Goal: Use online tool/utility: Use online tool/utility

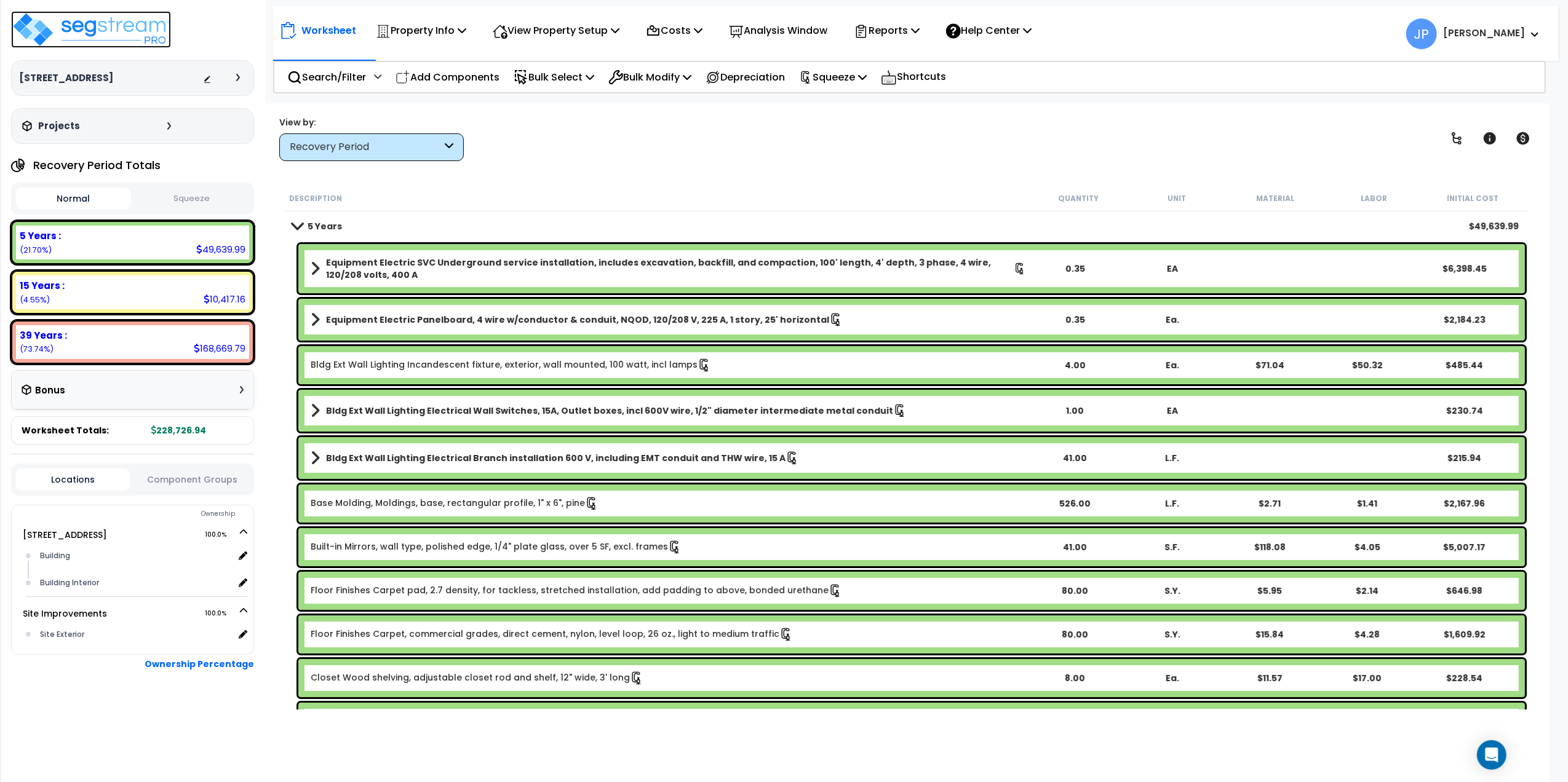
click at [35, 35] on img at bounding box center [91, 29] width 160 height 37
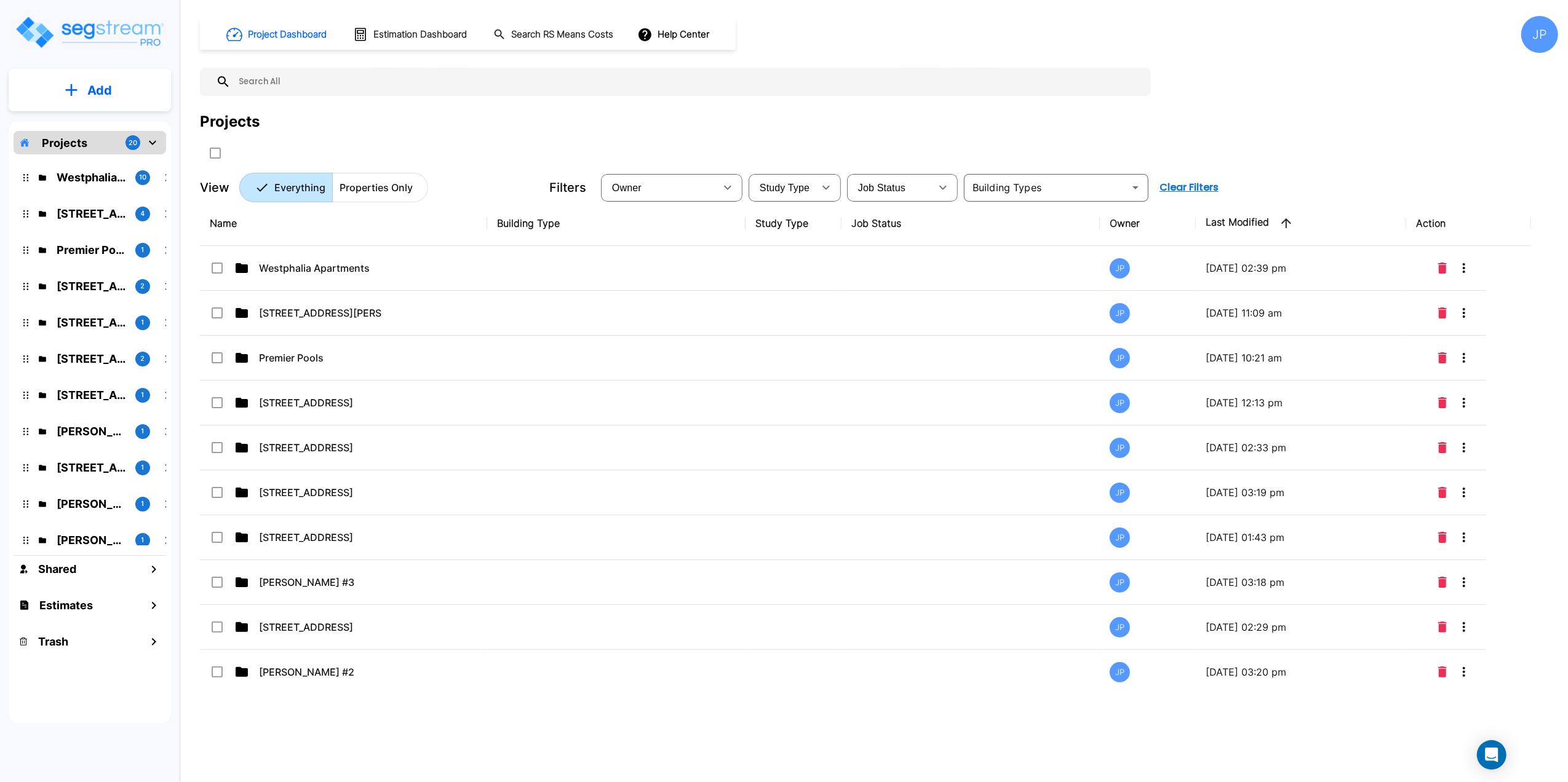
click at [277, 86] on input "text" at bounding box center [687, 82] width 914 height 28
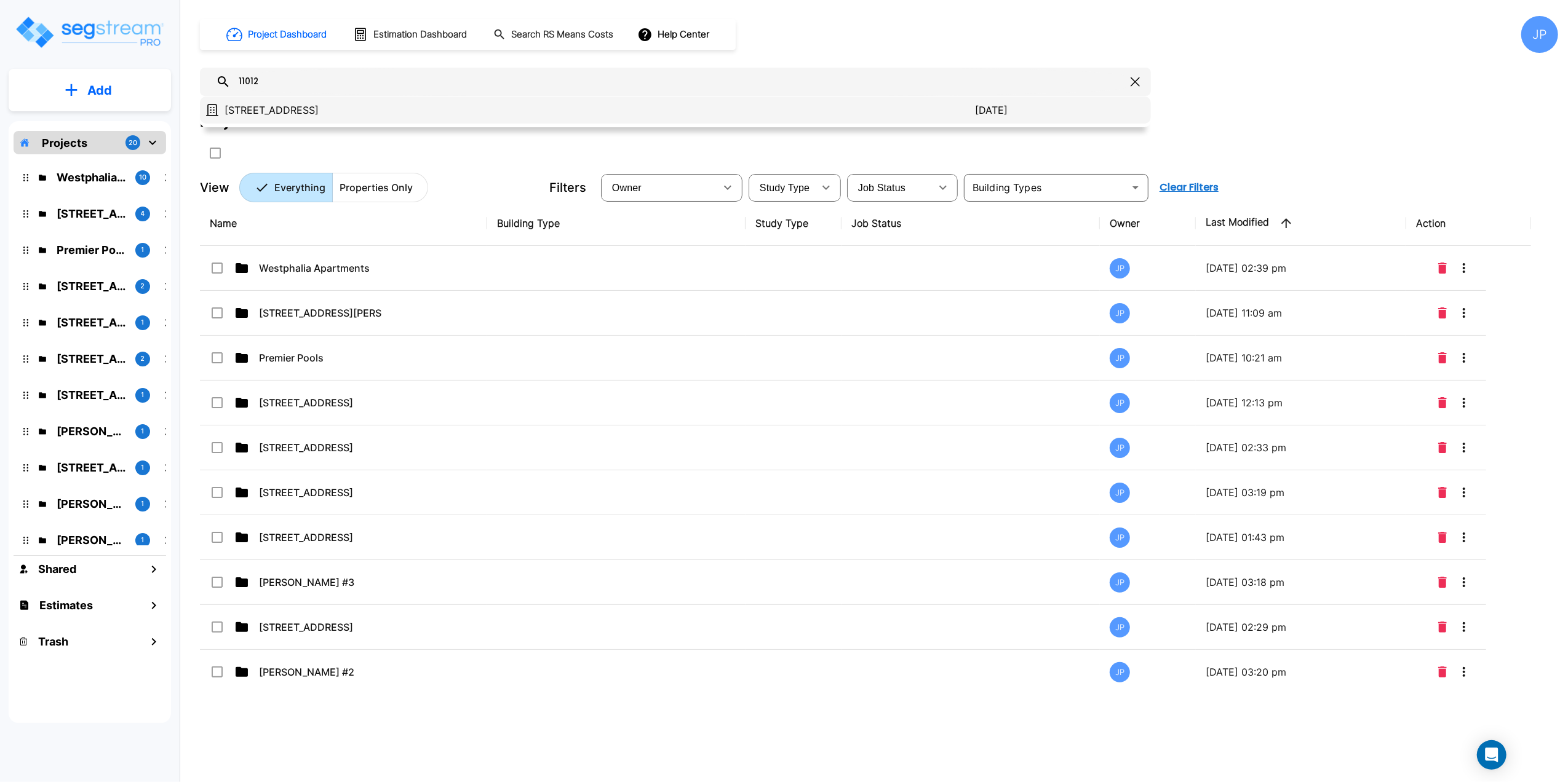
type input "11012"
click at [364, 107] on p "[STREET_ADDRESS]" at bounding box center [600, 109] width 751 height 15
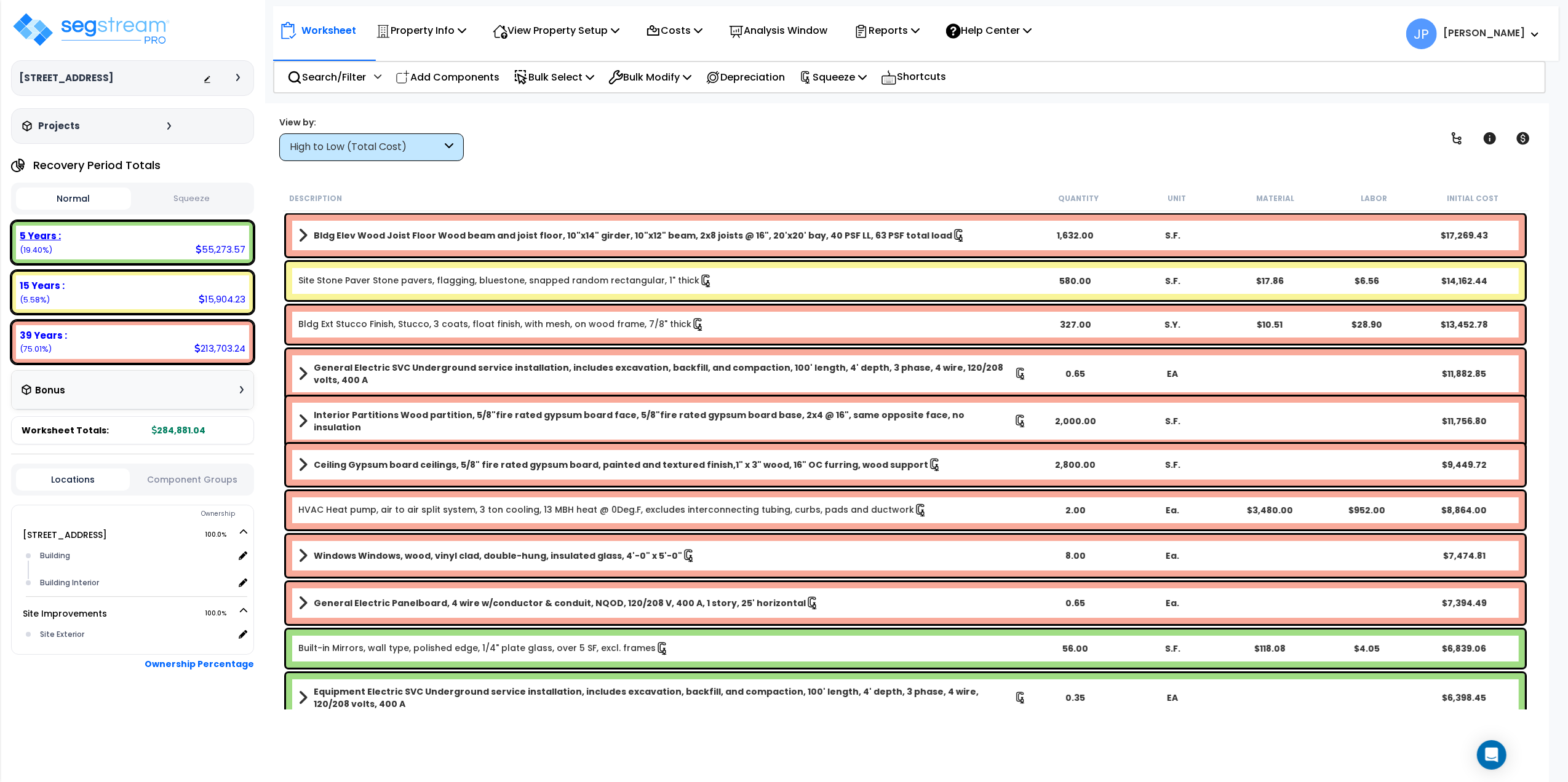
click at [133, 246] on div "5 Years : 55,273.57 (19.40%)" at bounding box center [132, 242] width 233 height 34
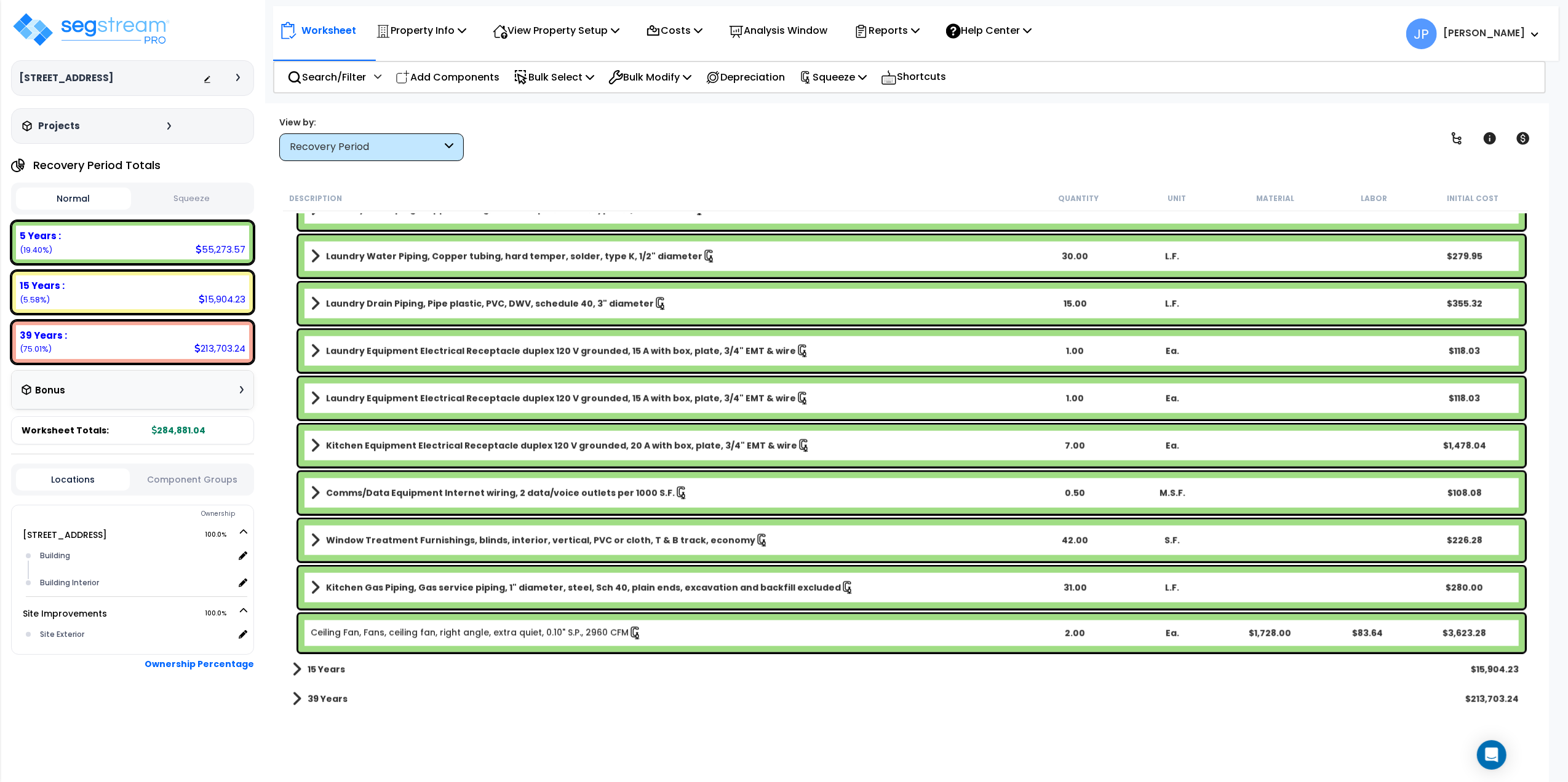
scroll to position [1557, 0]
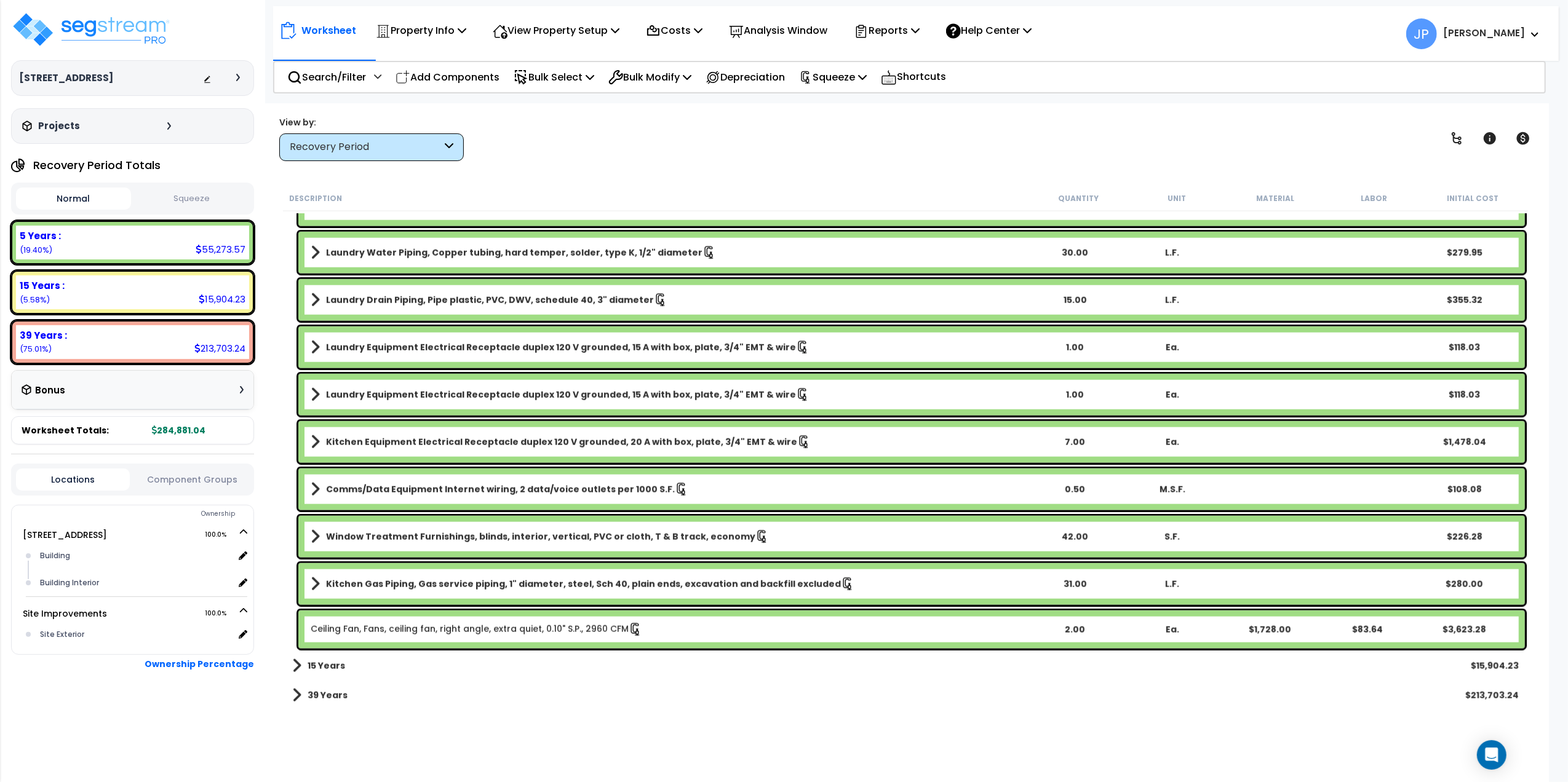
click at [383, 667] on div "15 Years $15,904.23" at bounding box center [905, 666] width 1239 height 29
click at [331, 667] on b "15 Years" at bounding box center [326, 666] width 38 height 12
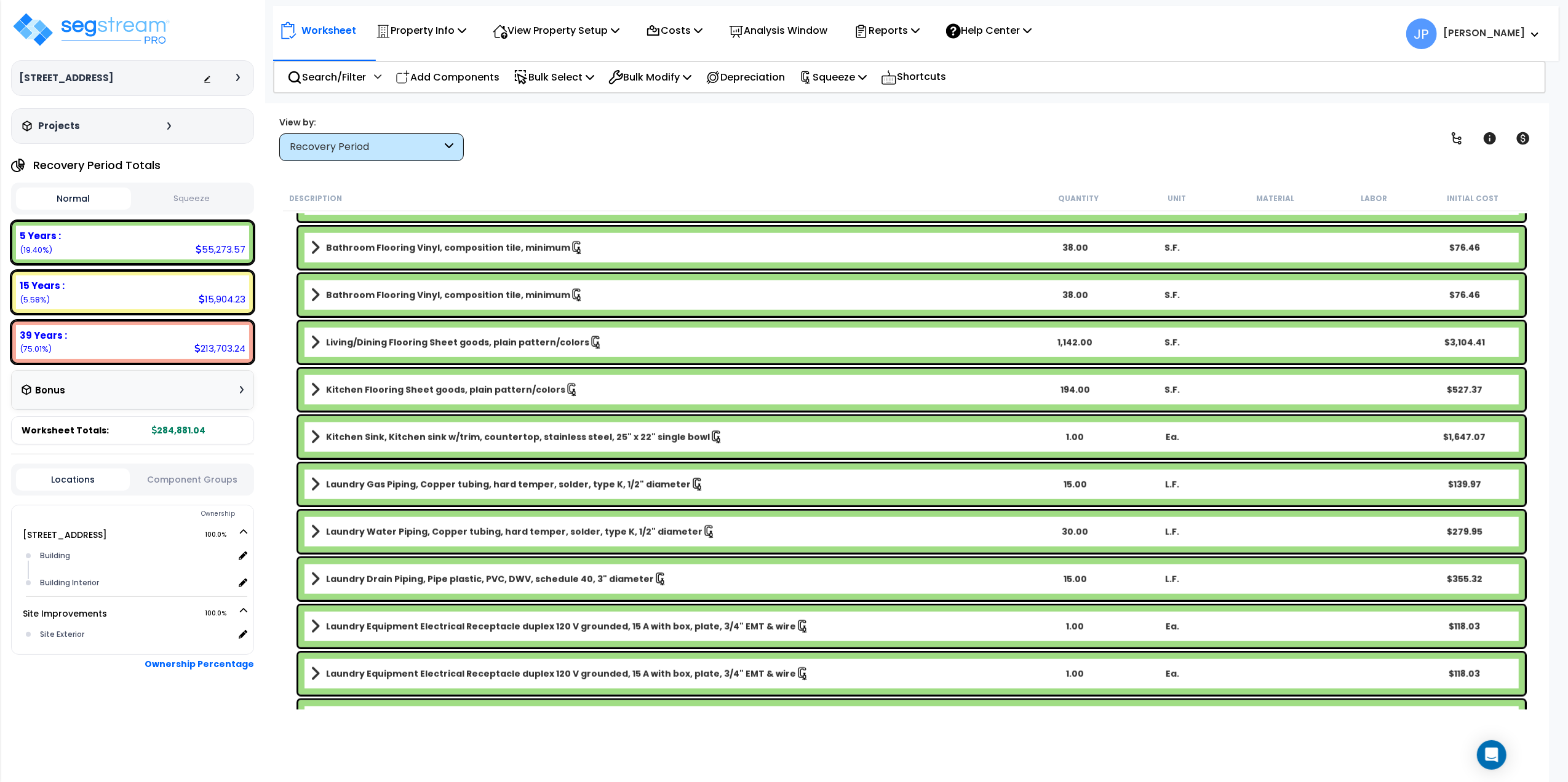
scroll to position [0, 0]
click at [97, 14] on img at bounding box center [91, 29] width 160 height 37
